Goal: Information Seeking & Learning: Compare options

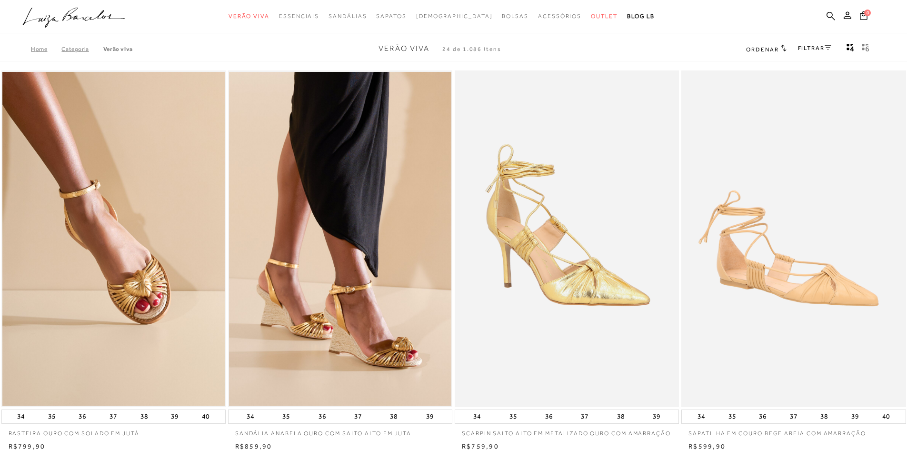
click at [79, 50] on link "Categoria" at bounding box center [81, 49] width 41 height 7
click at [75, 45] on div "Home Categoria Verão Viva Verão Viva 24 de 1.086 itens Ordenar Ordenar por Padr…" at bounding box center [453, 49] width 907 height 25
click at [70, 50] on link "Categoria" at bounding box center [81, 49] width 41 height 7
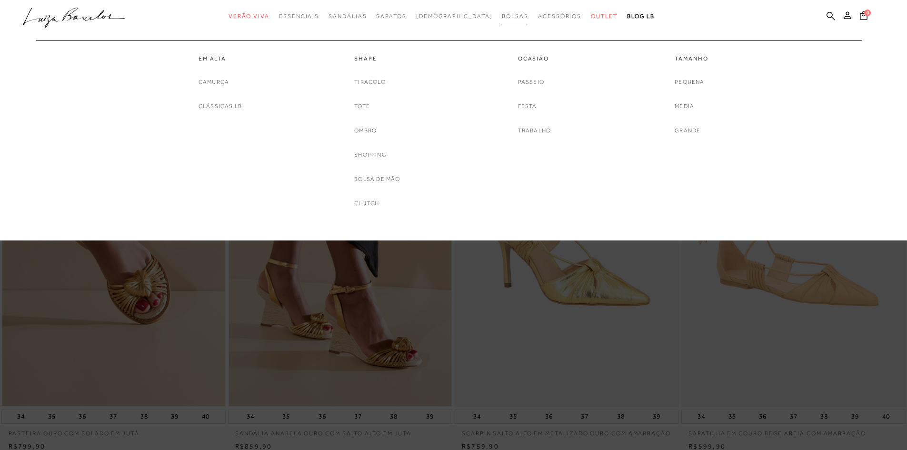
click at [502, 15] on span "Bolsas" at bounding box center [515, 16] width 27 height 7
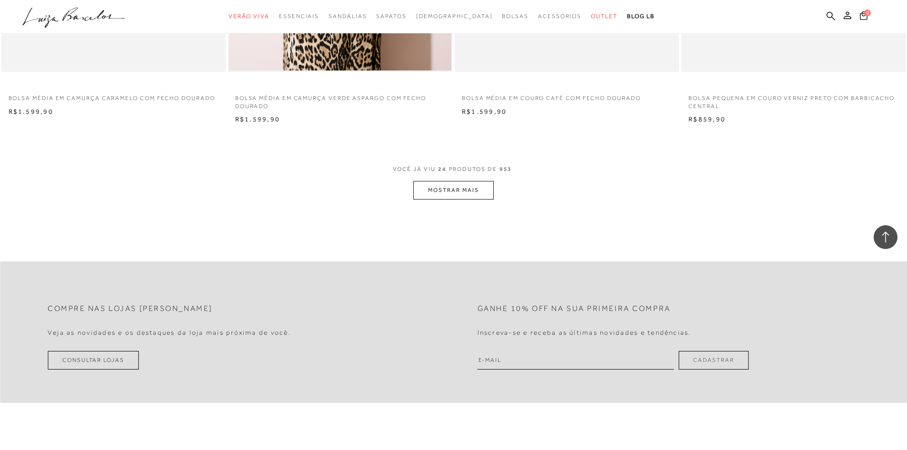
scroll to position [2333, 0]
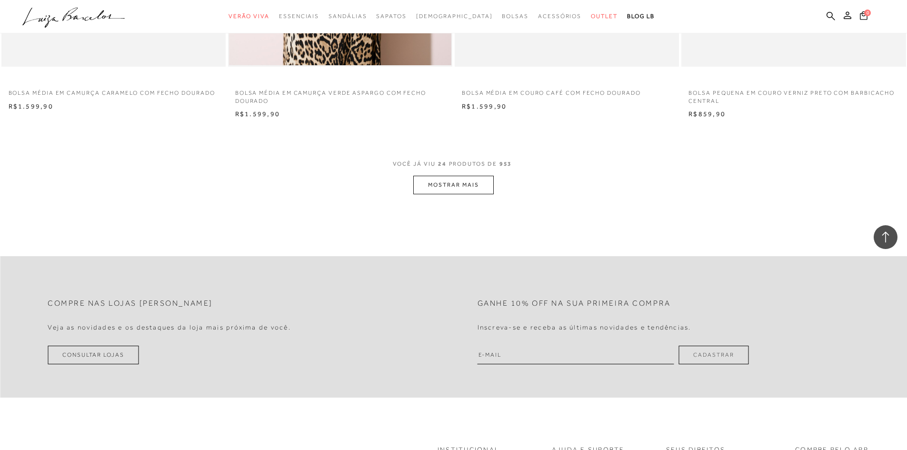
click at [462, 173] on span "VOCÊ JÁ VIU 24 PRODUTOS DE 953" at bounding box center [454, 167] width 122 height 17
click at [459, 180] on button "MOSTRAR MAIS" at bounding box center [453, 185] width 80 height 19
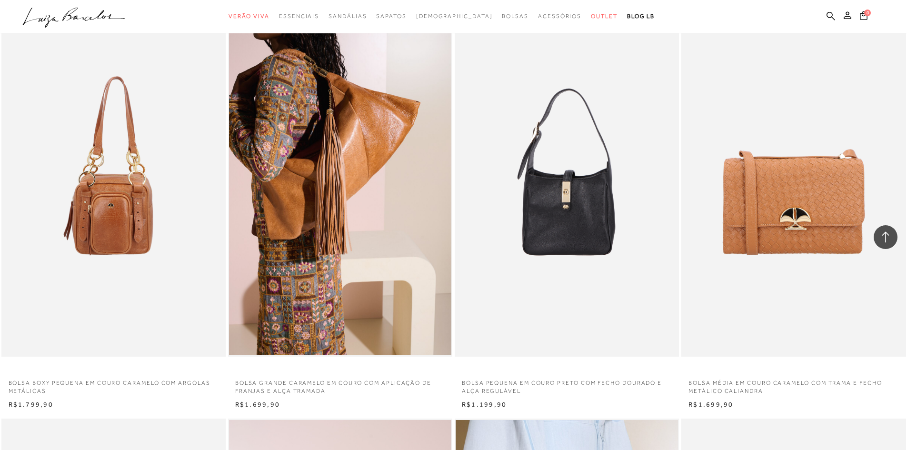
scroll to position [3238, 0]
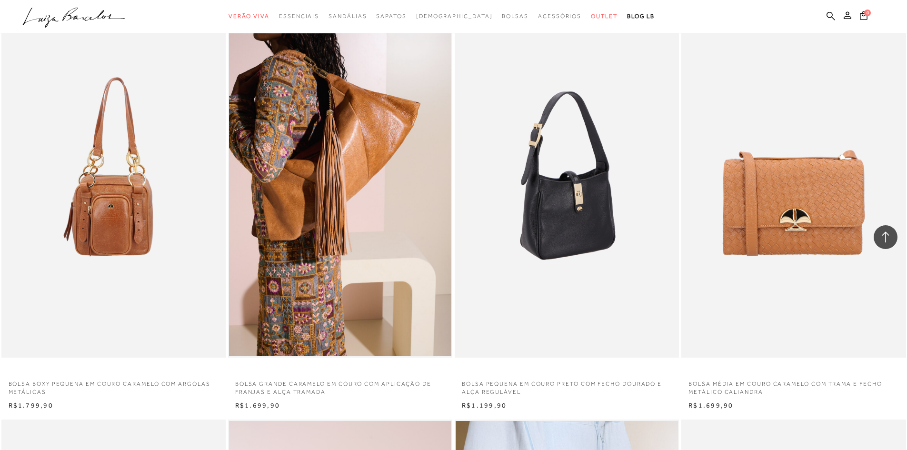
click at [558, 192] on img at bounding box center [567, 189] width 223 height 337
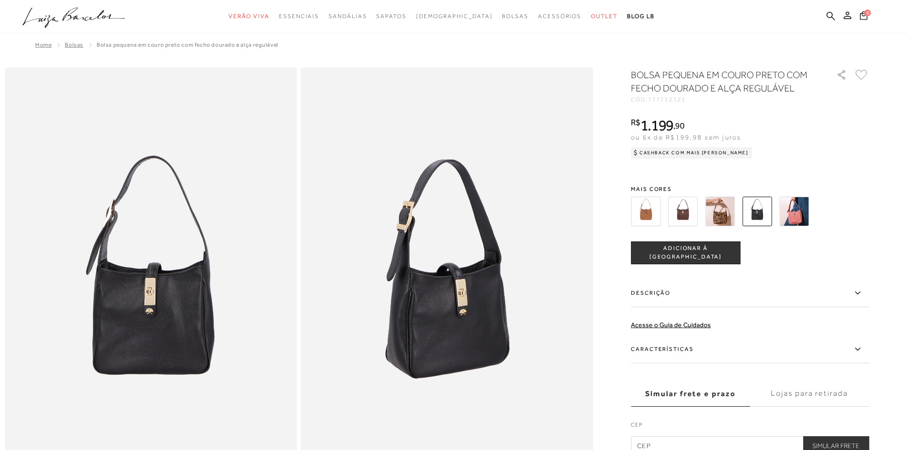
click at [644, 212] on img at bounding box center [646, 212] width 30 height 30
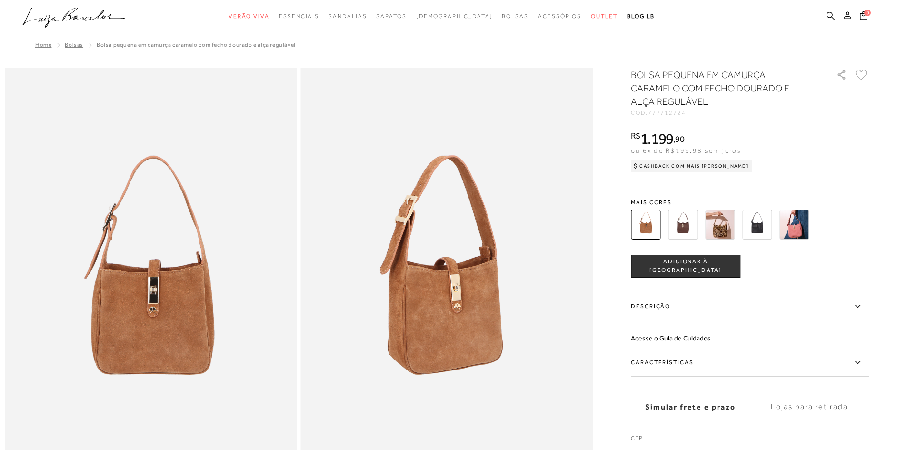
click at [790, 228] on img at bounding box center [794, 225] width 30 height 30
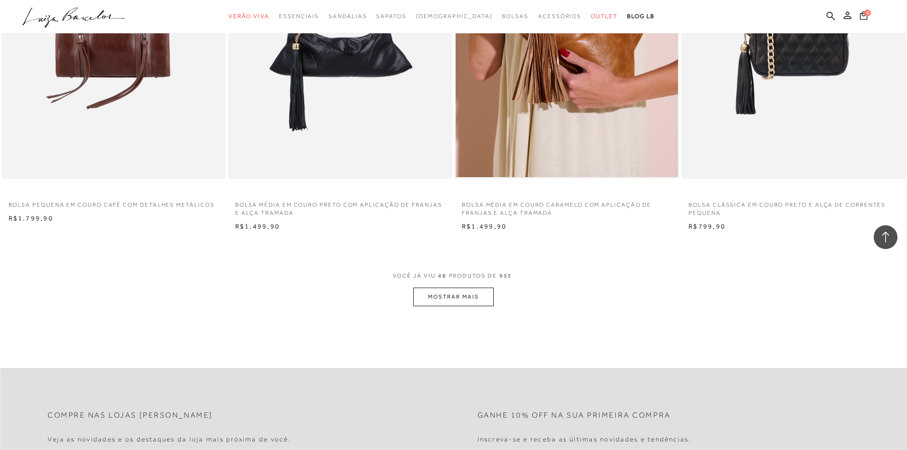
scroll to position [4619, 0]
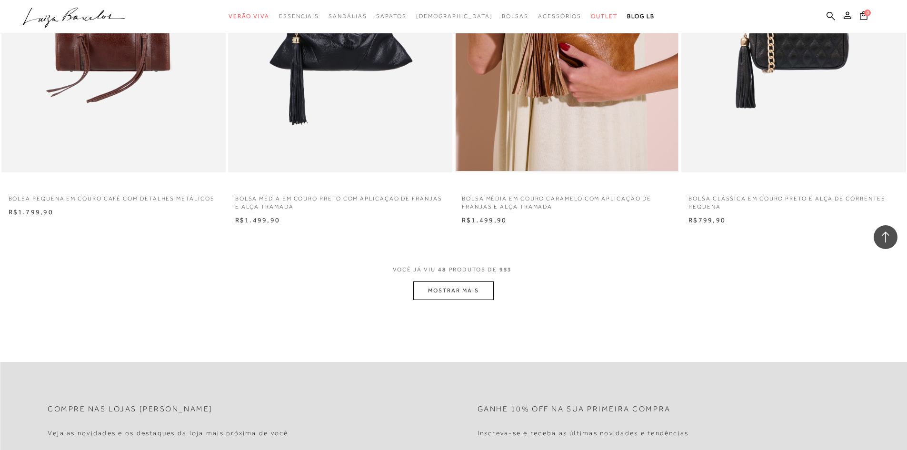
click at [431, 286] on button "MOSTRAR MAIS" at bounding box center [453, 290] width 80 height 19
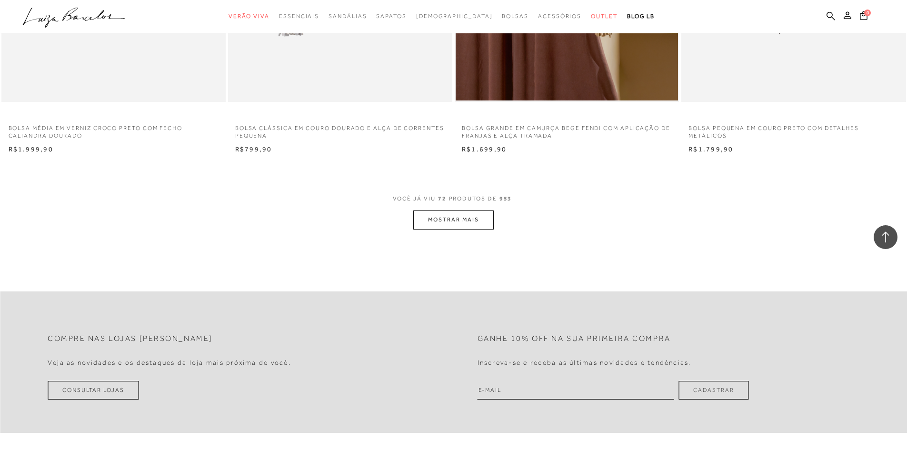
scroll to position [7094, 0]
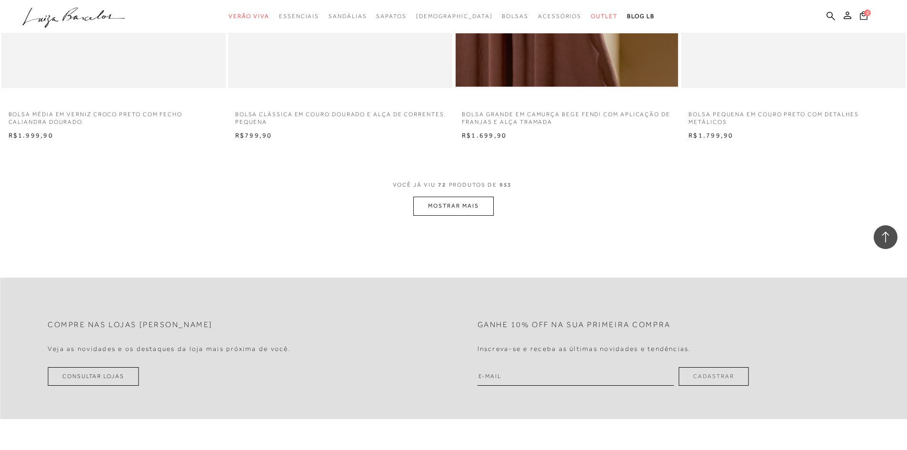
click at [450, 213] on button "MOSTRAR MAIS" at bounding box center [453, 206] width 80 height 19
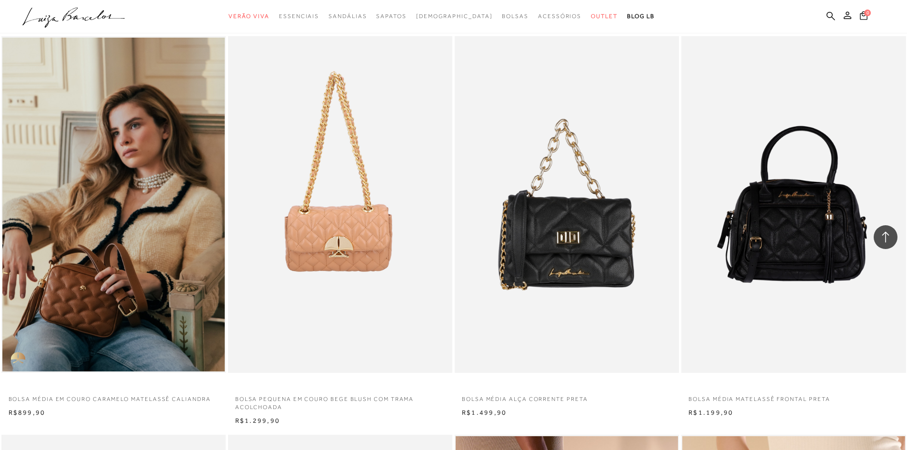
scroll to position [8809, 0]
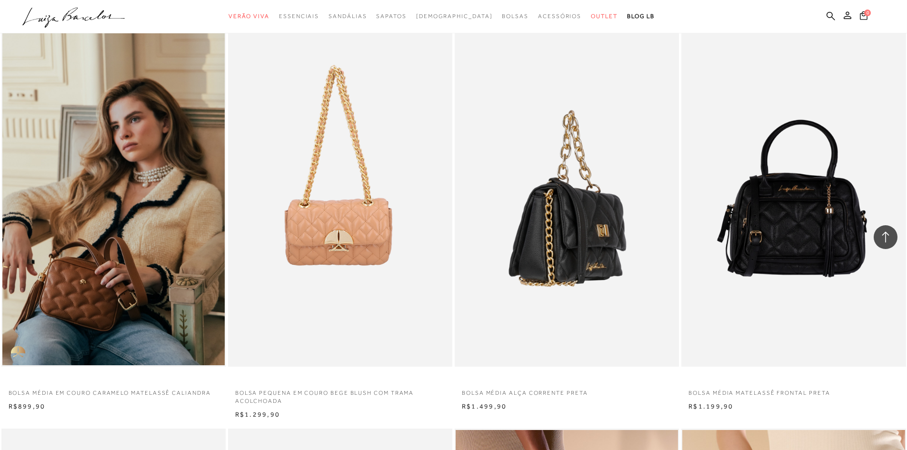
click at [518, 221] on img at bounding box center [567, 198] width 223 height 337
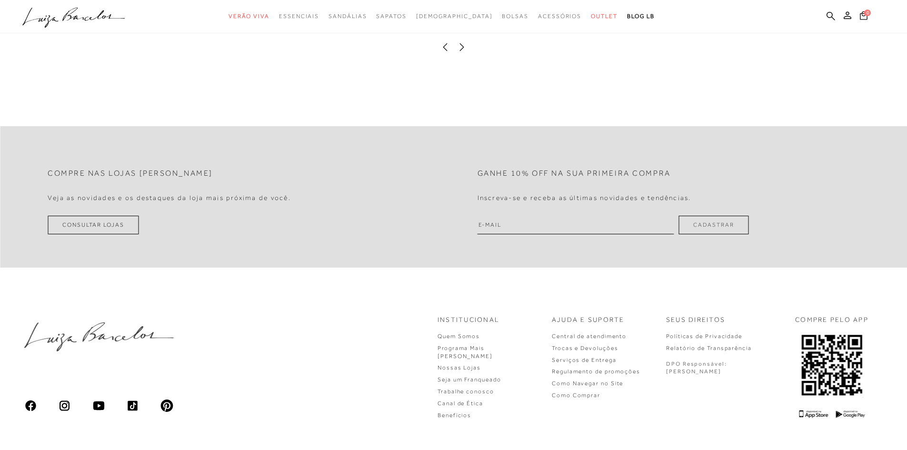
scroll to position [1333, 0]
